Goal: Transaction & Acquisition: Purchase product/service

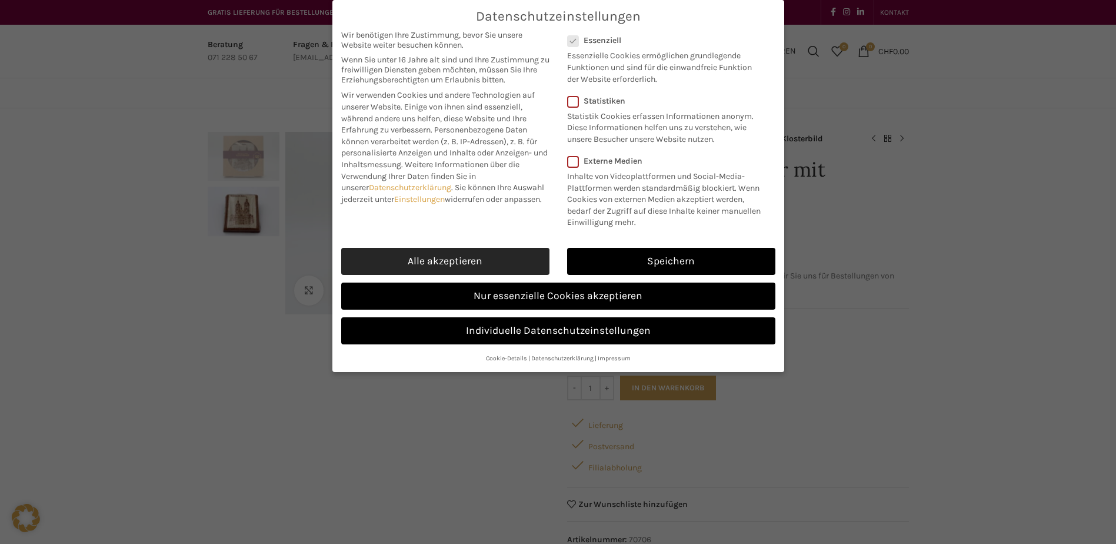
click at [471, 252] on link "Alle akzeptieren" at bounding box center [445, 261] width 208 height 27
checkbox input "true"
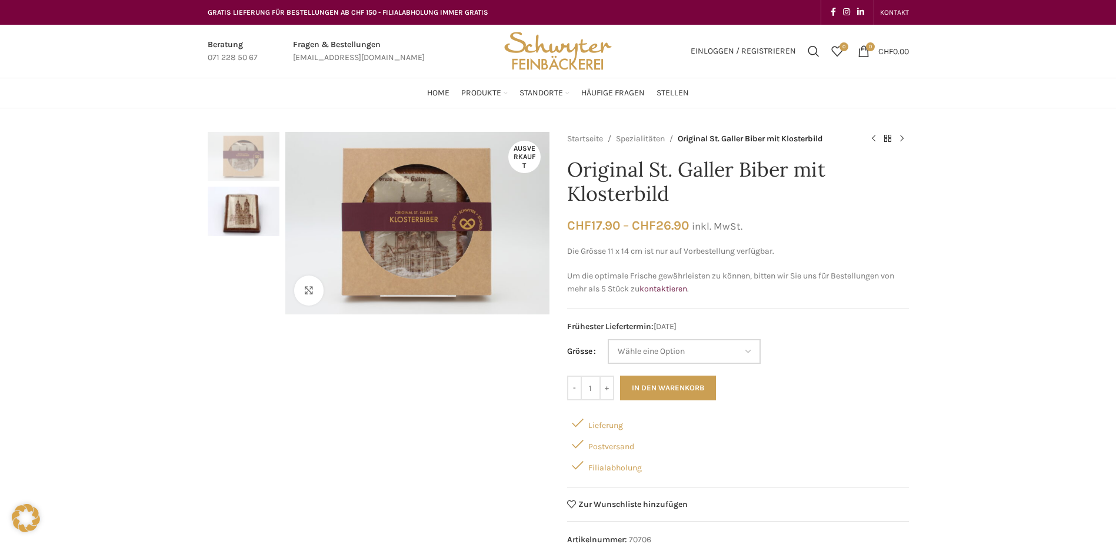
click at [726, 355] on select "Wähle eine Option 11x14 cm (Vorbestellung) 14x17 cm" at bounding box center [684, 351] width 153 height 25
click at [608, 339] on select "Wähle eine Option 11x14 cm (Vorbestellung) 14x17 cm" at bounding box center [684, 351] width 153 height 25
select select "11x14 cm (Vorbestellung)"
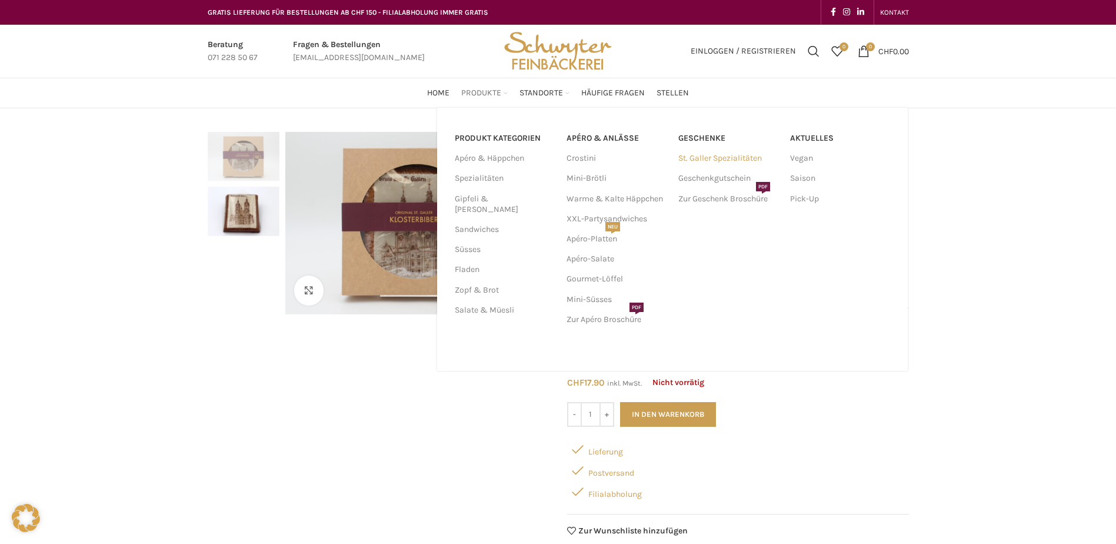
click at [731, 161] on link "St. Galler Spezialitäten" at bounding box center [729, 158] width 100 height 20
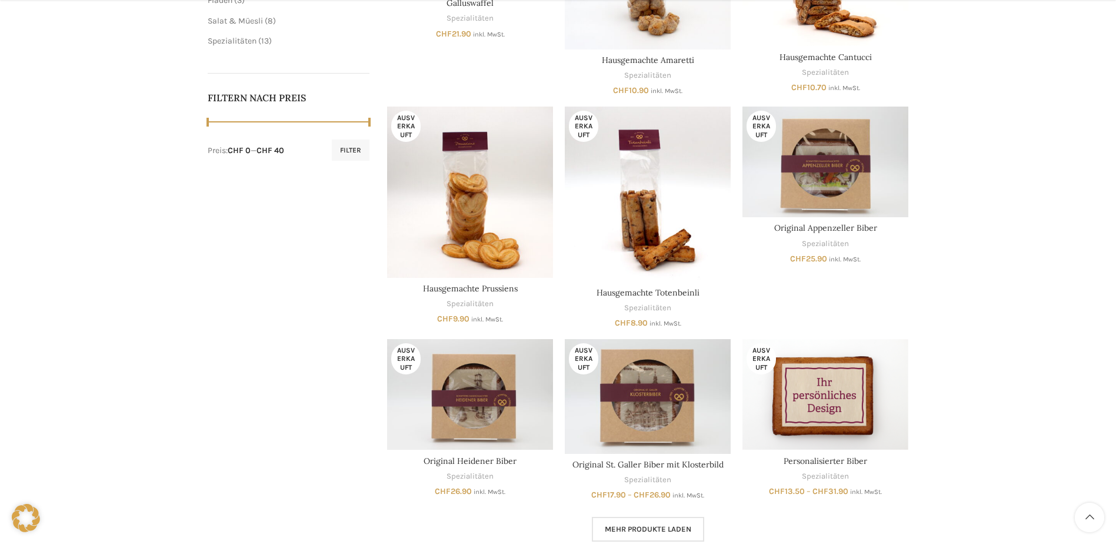
scroll to position [589, 0]
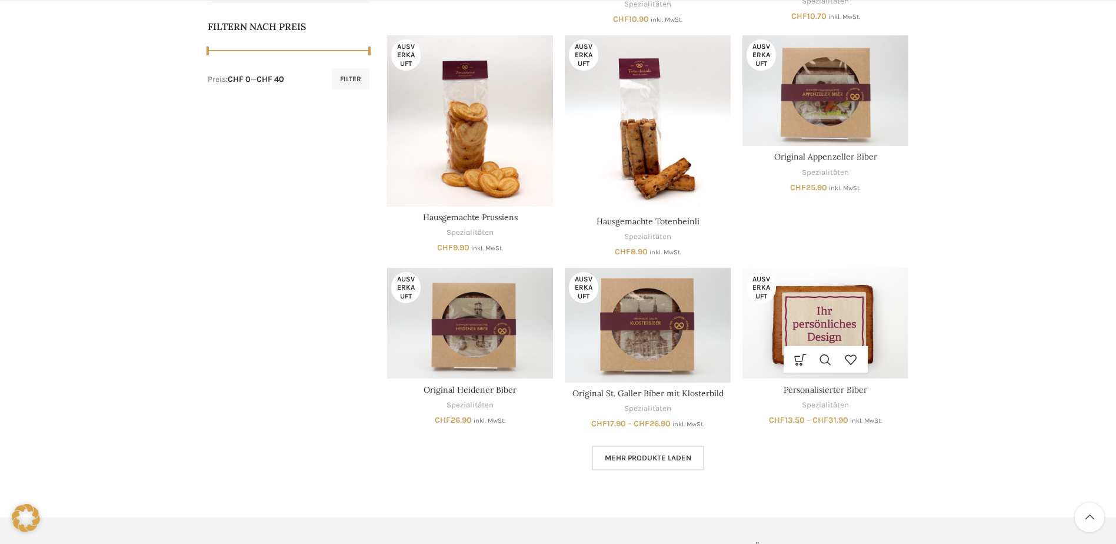
click at [839, 314] on img "Personalisierter Biber" at bounding box center [826, 323] width 166 height 111
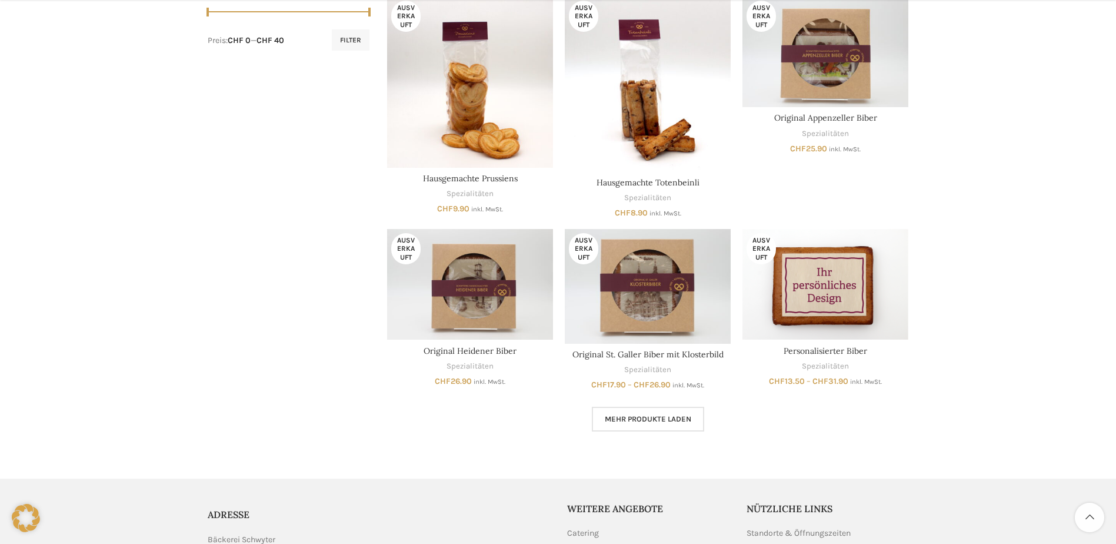
scroll to position [647, 0]
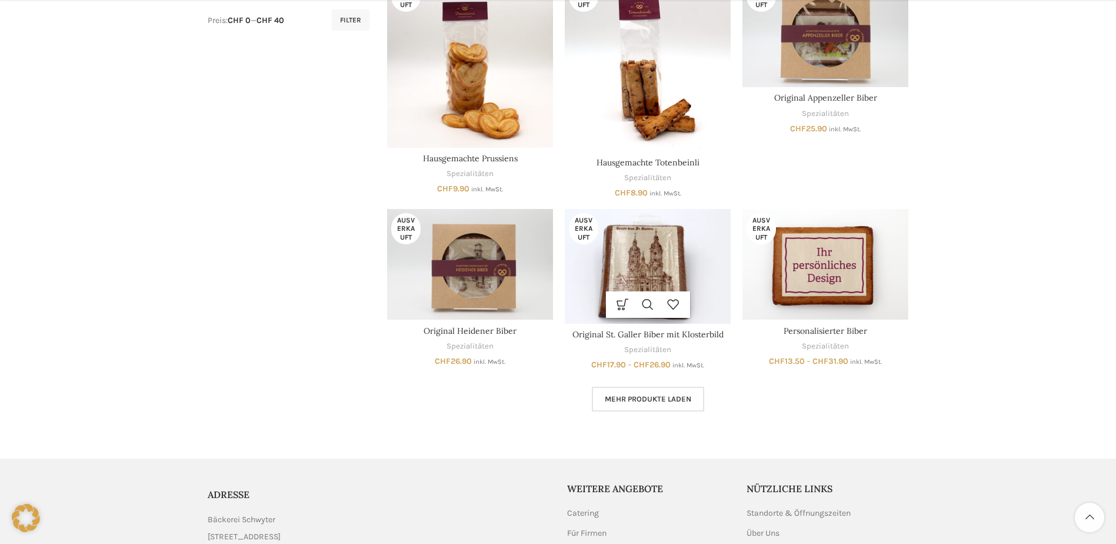
click at [699, 264] on img "Original St. Galler Biber mit Klosterbild" at bounding box center [648, 266] width 166 height 115
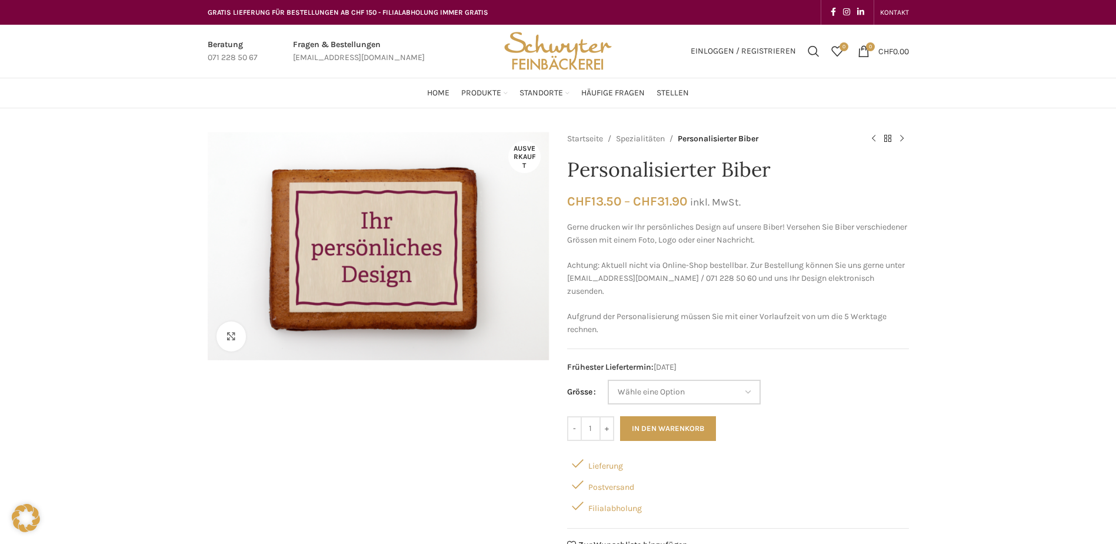
click at [740, 398] on select "Wähle eine Option 8x8 cm 11x14 cm 14x17 cm" at bounding box center [684, 392] width 153 height 25
click at [608, 380] on select "Wähle eine Option 8x8 cm 11x14 cm 14x17 cm" at bounding box center [684, 392] width 153 height 25
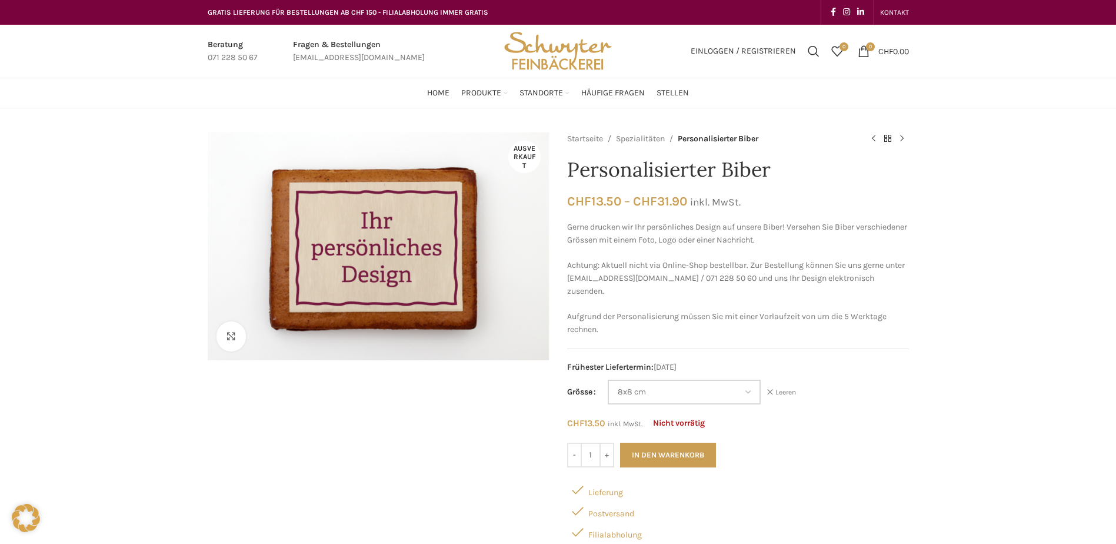
click at [747, 397] on select "Wähle eine Option 8x8 cm 11x14 cm 14x17 cm" at bounding box center [684, 392] width 153 height 25
click at [608, 380] on select "Wähle eine Option 8x8 cm 11x14 cm 14x17 cm" at bounding box center [684, 392] width 153 height 25
select select "11x14 cm"
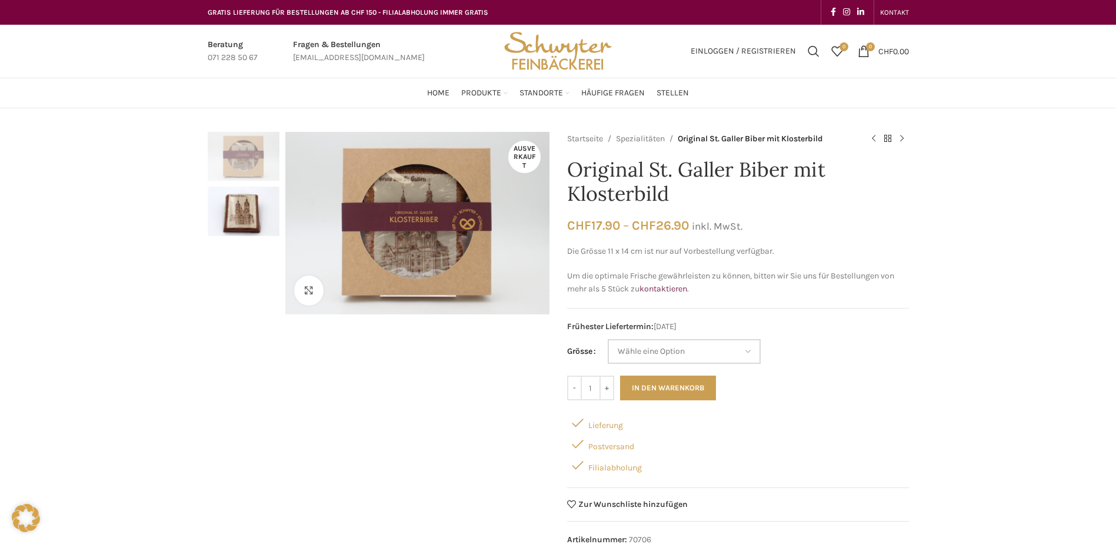
click at [736, 350] on select "Wähle eine Option 11x14 cm (Vorbestellung) 14x17 cm" at bounding box center [684, 351] width 153 height 25
click at [608, 339] on select "Wähle eine Option 11x14 cm (Vorbestellung) 14x17 cm" at bounding box center [684, 351] width 153 height 25
select select "11x14 cm (Vorbestellung)"
